Goal: Use online tool/utility: Use online tool/utility

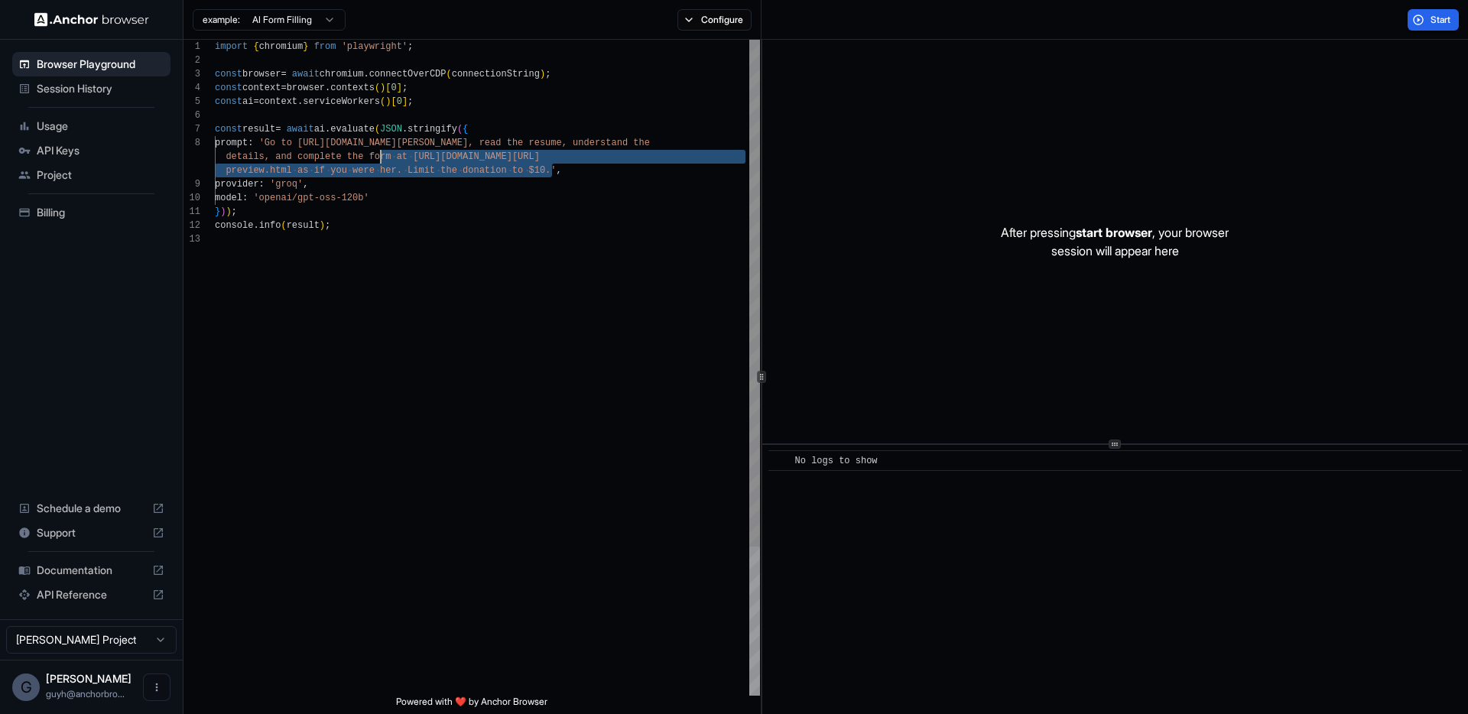
scroll to position [96, 0]
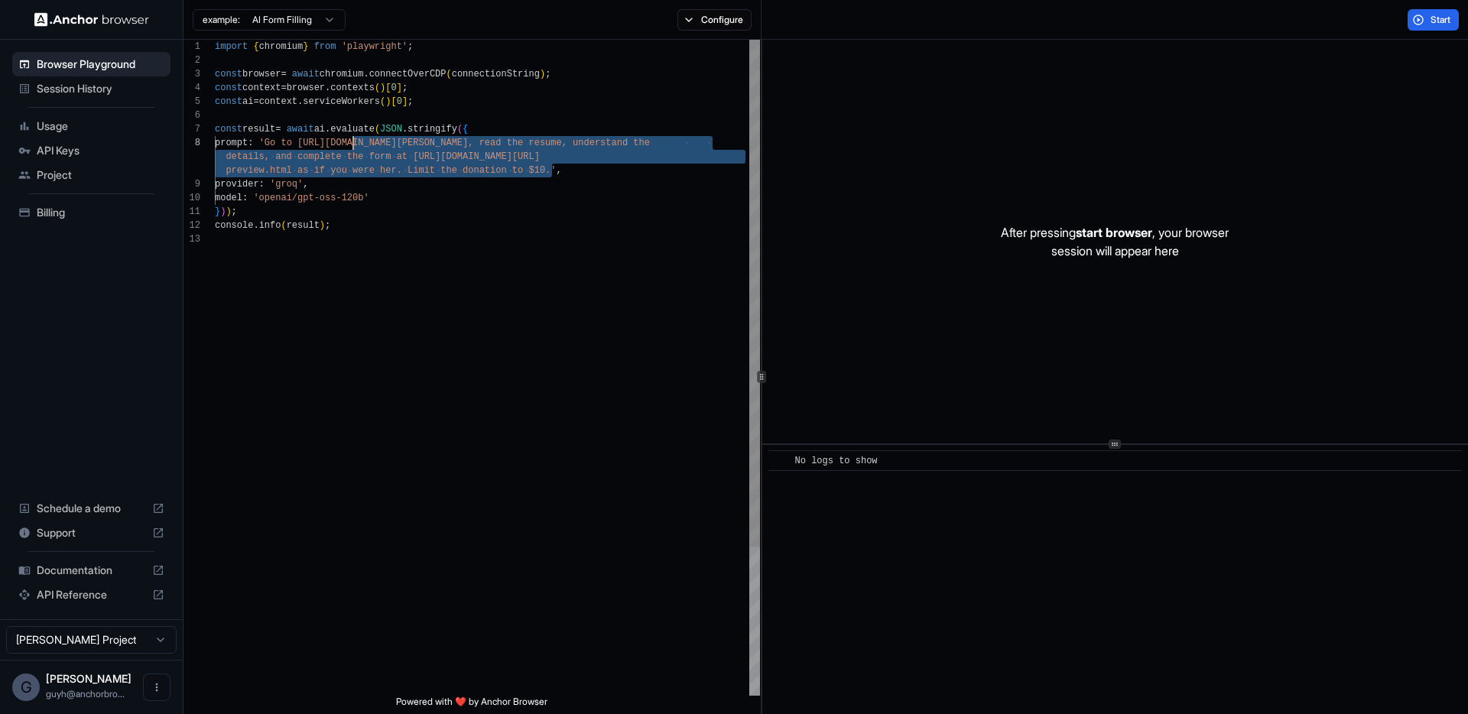
drag, startPoint x: 553, startPoint y: 174, endPoint x: 354, endPoint y: 148, distance: 200.4
click at [354, 148] on div "import { chromium } from 'playwright' ; const browser = await chromium . connec…" at bounding box center [487, 464] width 545 height 849
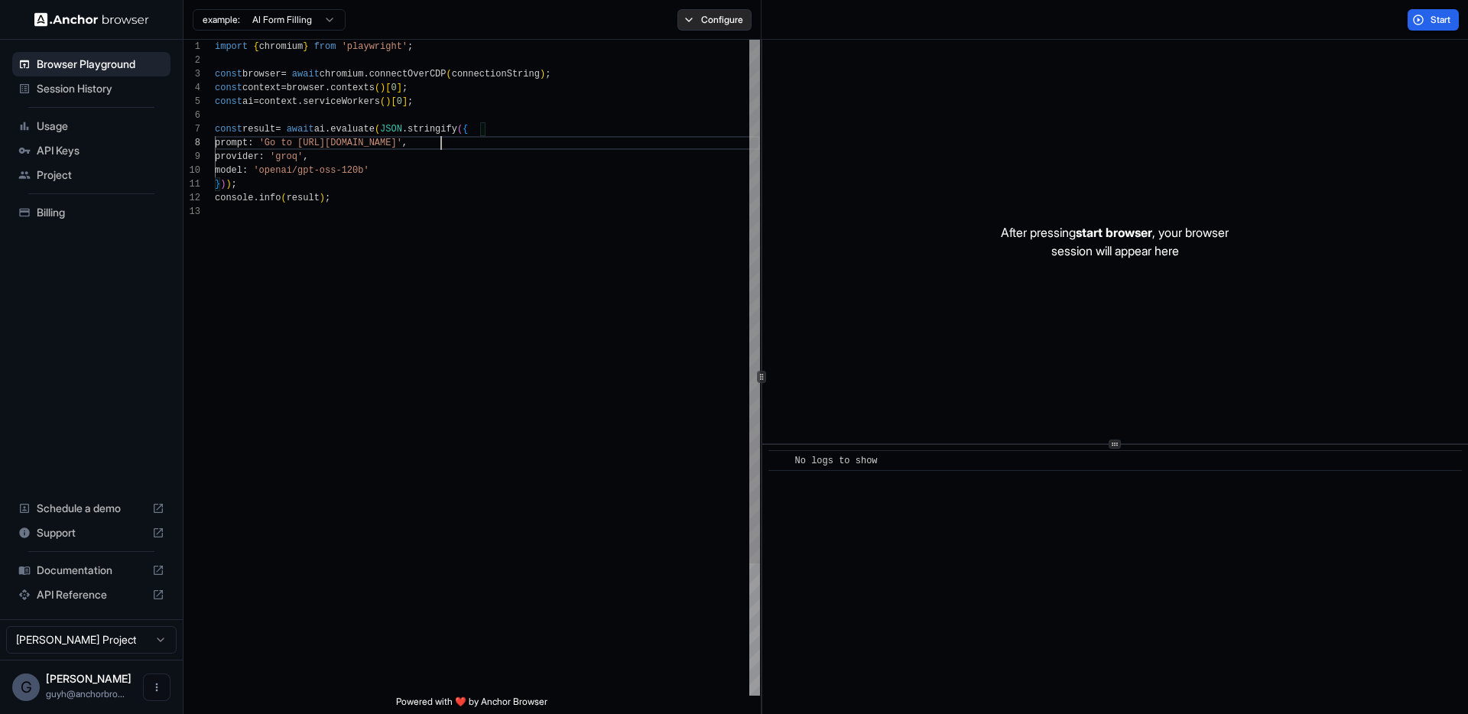
type textarea "**********"
click at [701, 14] on button "Configure" at bounding box center [715, 19] width 74 height 21
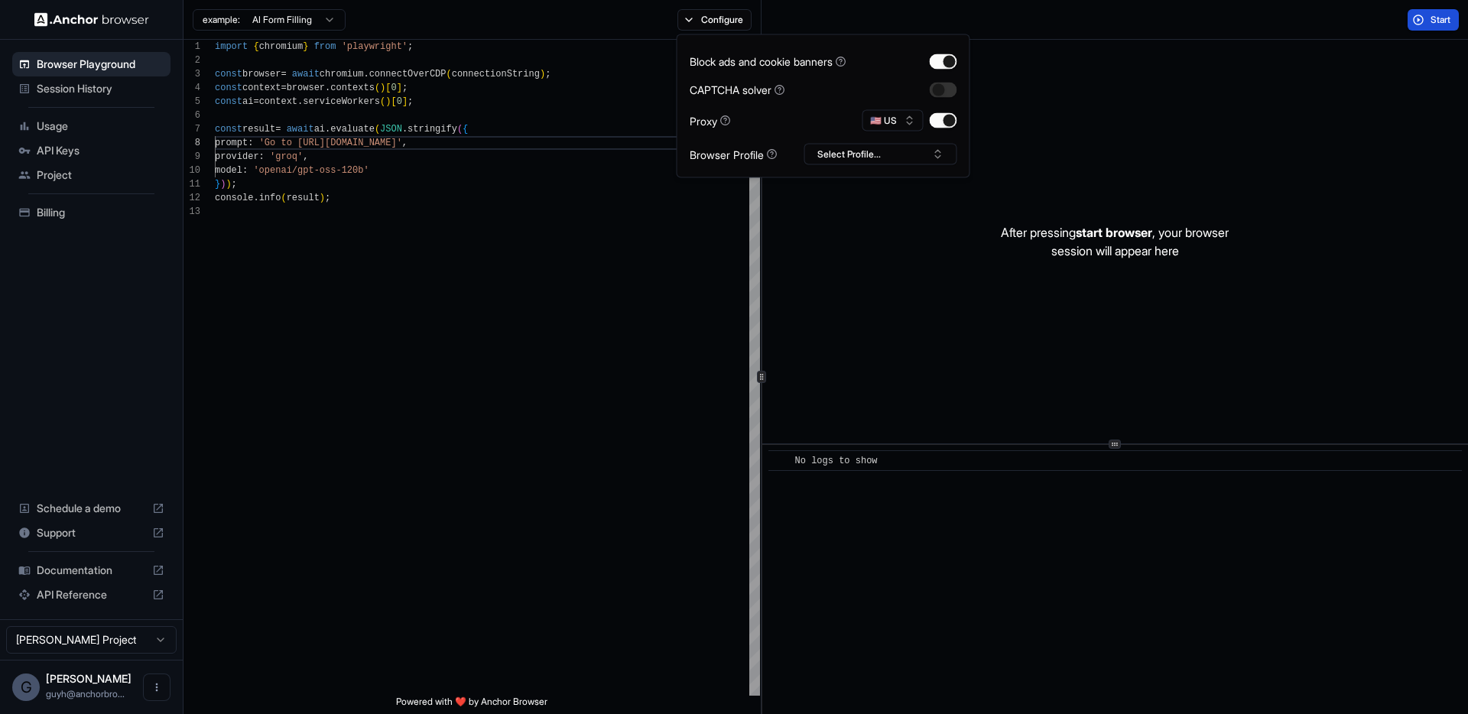
click at [1444, 23] on span "Start" at bounding box center [1441, 20] width 21 height 12
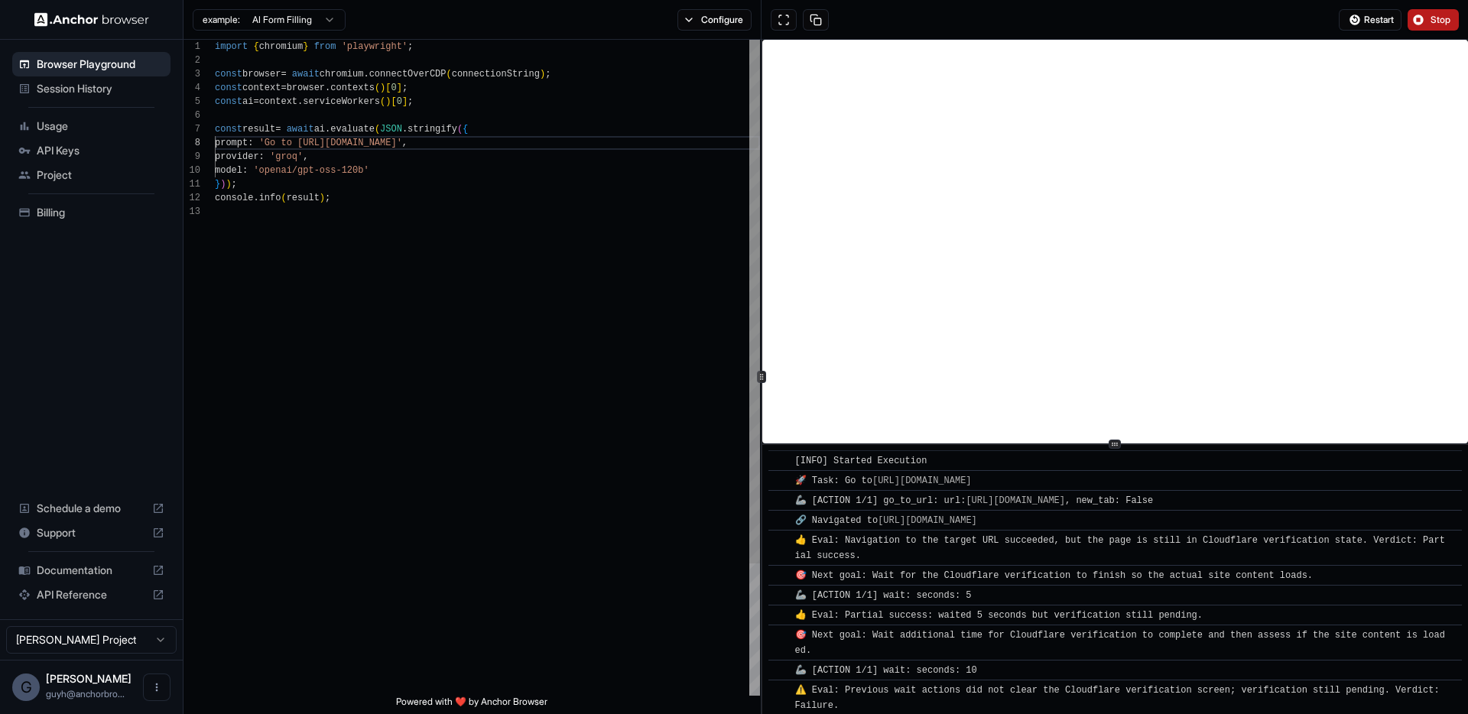
scroll to position [47, 0]
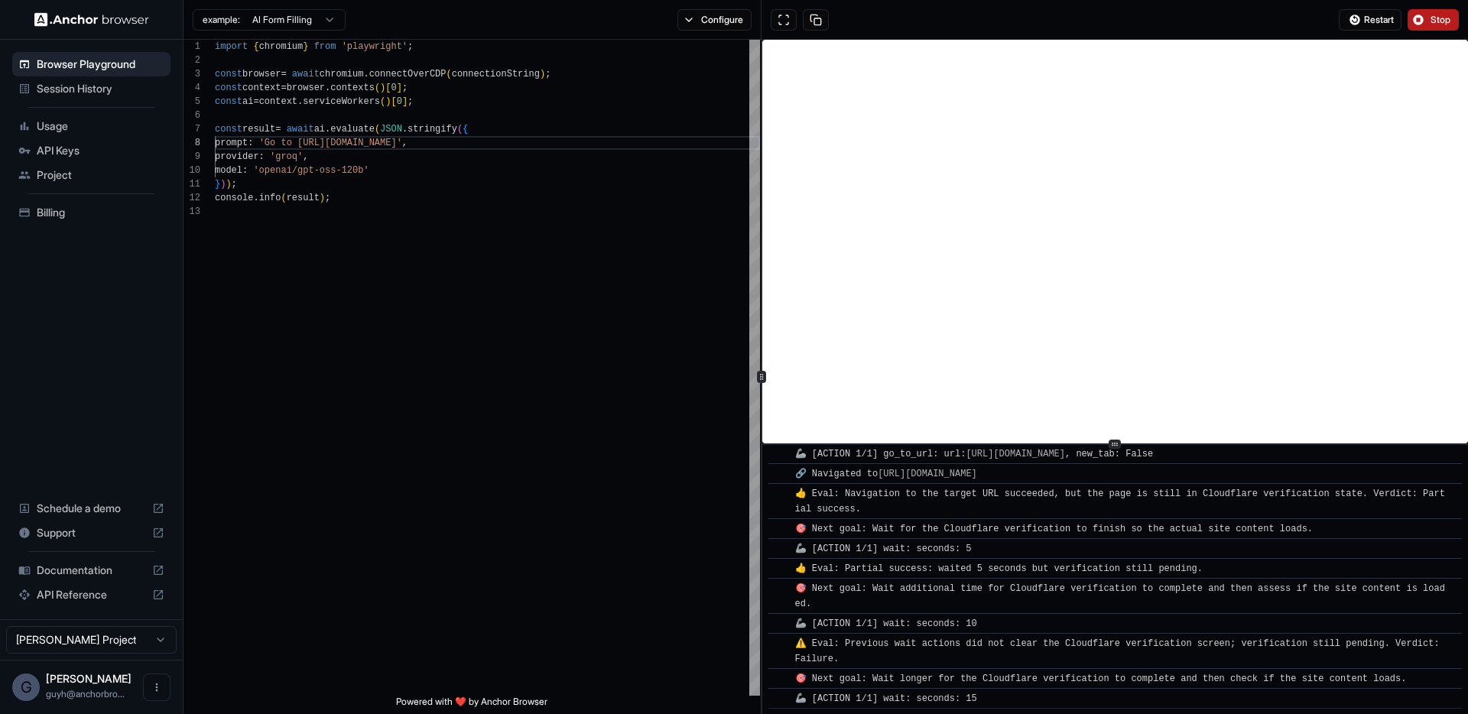
click at [1431, 24] on span "Stop" at bounding box center [1441, 20] width 21 height 12
